Goal: Navigation & Orientation: Find specific page/section

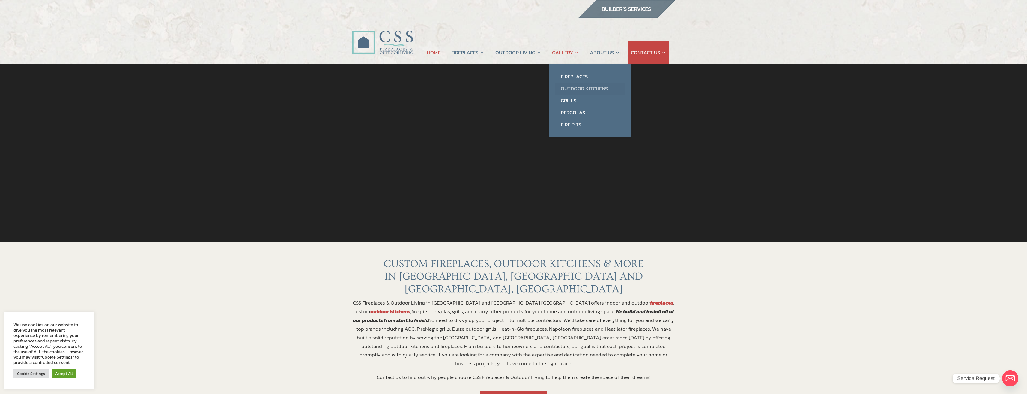
click at [577, 93] on link "Outdoor Kitchens" at bounding box center [590, 88] width 70 height 12
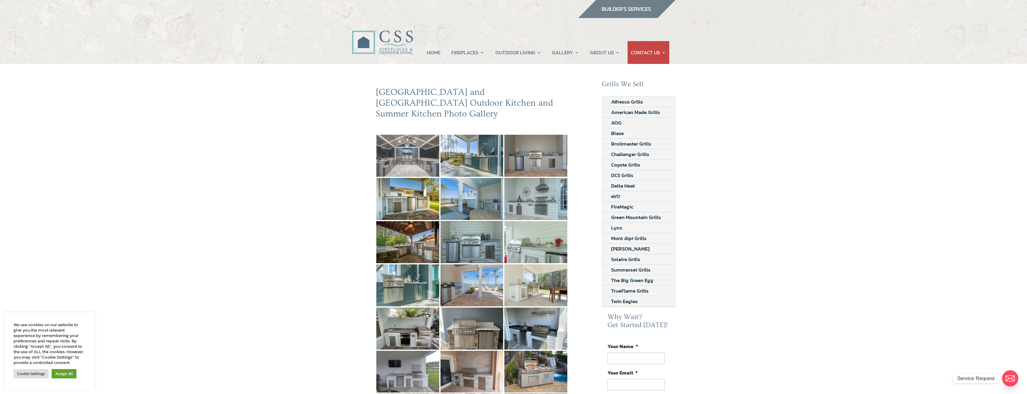
click at [400, 146] on img at bounding box center [407, 156] width 63 height 42
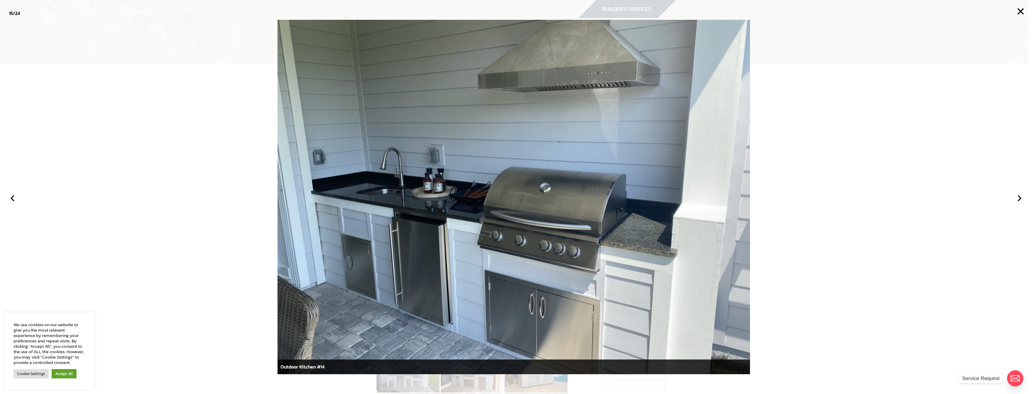
click at [145, 244] on div at bounding box center [516, 197] width 1032 height 394
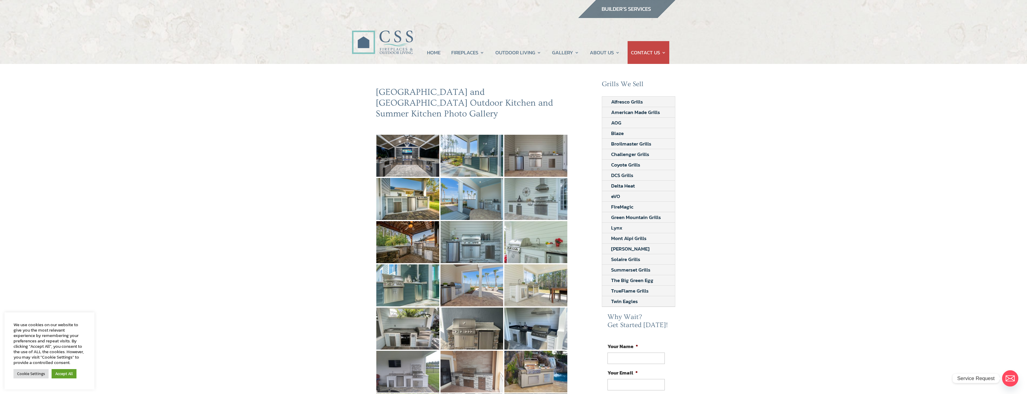
drag, startPoint x: 252, startPoint y: 235, endPoint x: 286, endPoint y: 250, distance: 37.4
click at [252, 235] on div "[GEOGRAPHIC_DATA] and [GEOGRAPHIC_DATA] Outdoor Kitchen and Summer Kitchen Phot…" at bounding box center [513, 317] width 1027 height 506
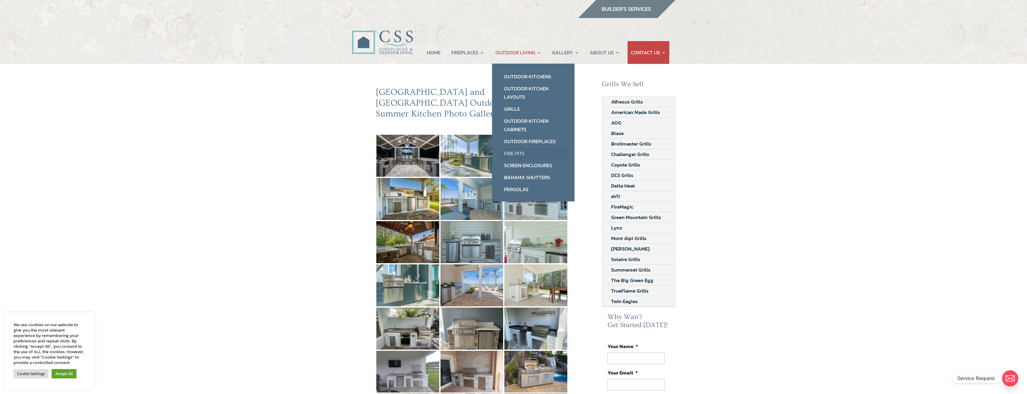
click at [521, 151] on link "Fire Pits" at bounding box center [533, 153] width 70 height 12
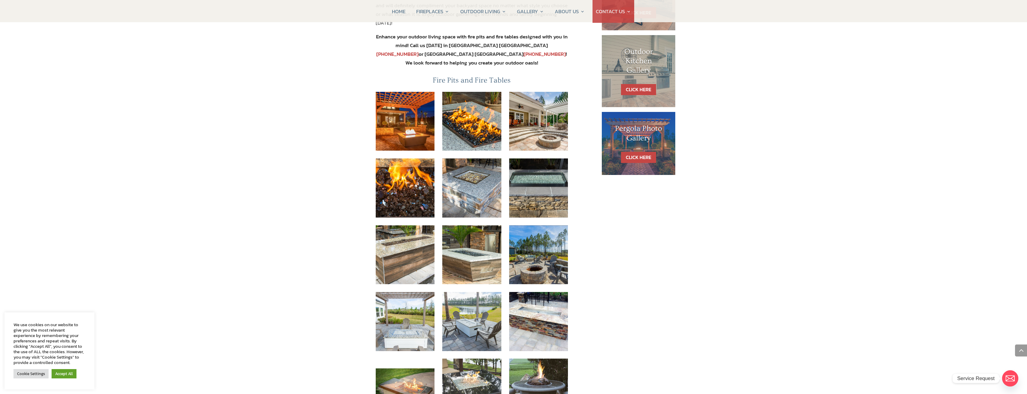
scroll to position [360, 0]
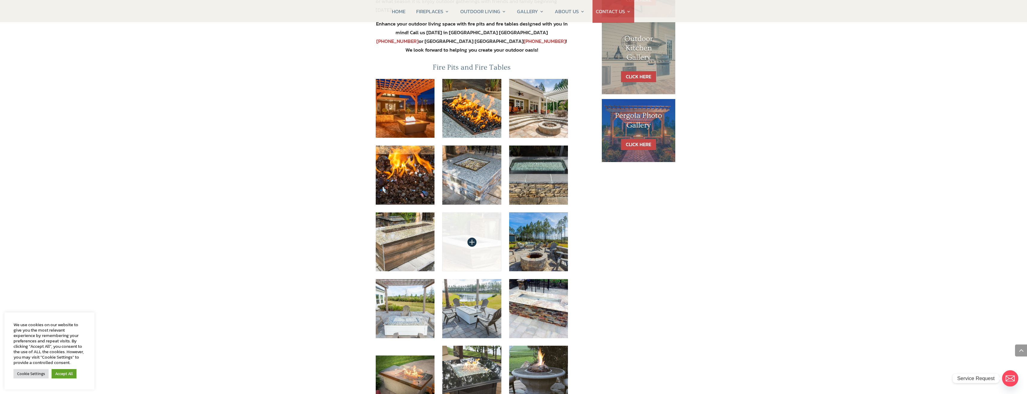
click at [482, 231] on img at bounding box center [471, 241] width 59 height 59
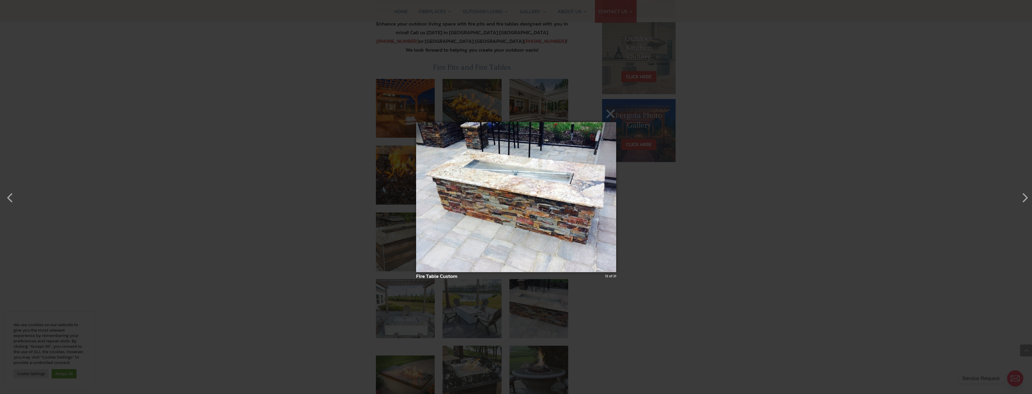
click at [179, 208] on div "× Fire Table Custom 12 of 21 Loading..." at bounding box center [516, 197] width 1032 height 394
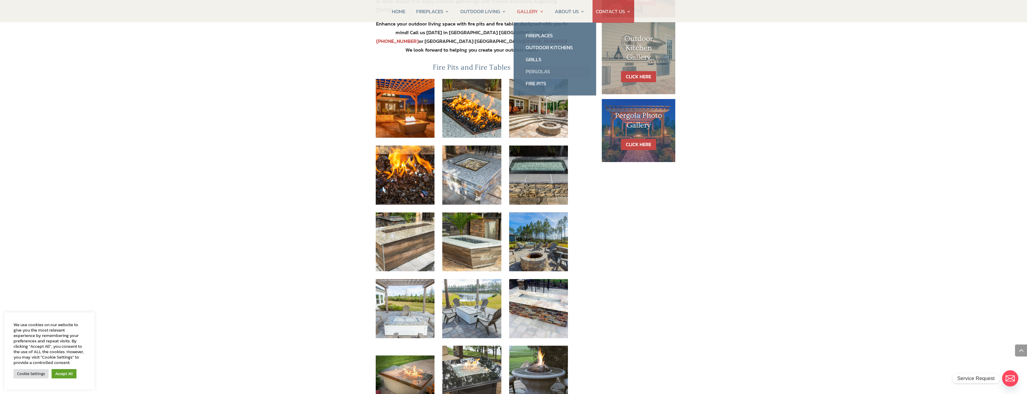
click at [541, 72] on link "Pergolas" at bounding box center [555, 71] width 70 height 12
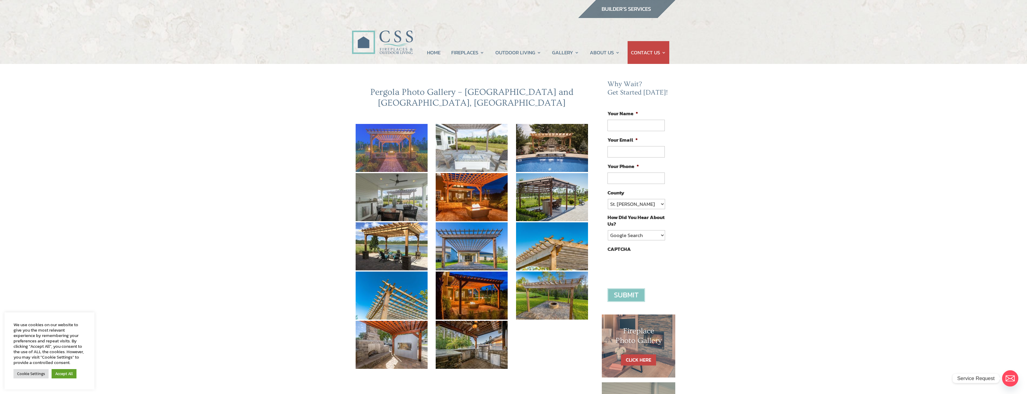
click at [394, 140] on img at bounding box center [392, 148] width 72 height 48
